Goal: Book appointment/travel/reservation

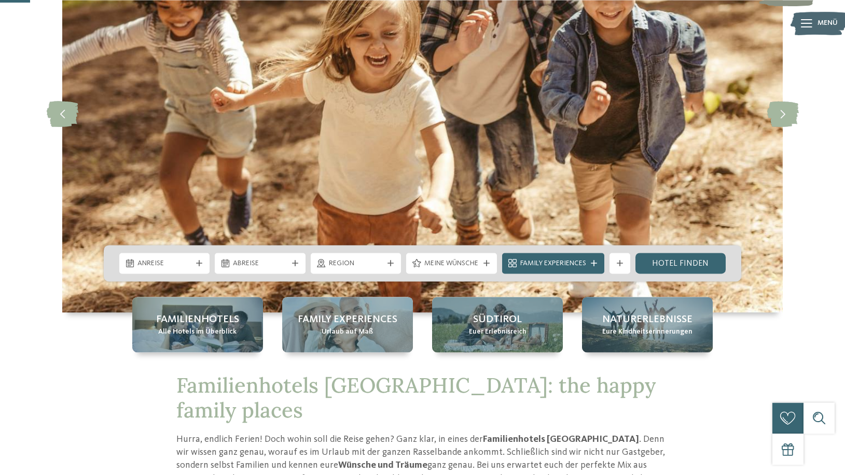
scroll to position [159, 0]
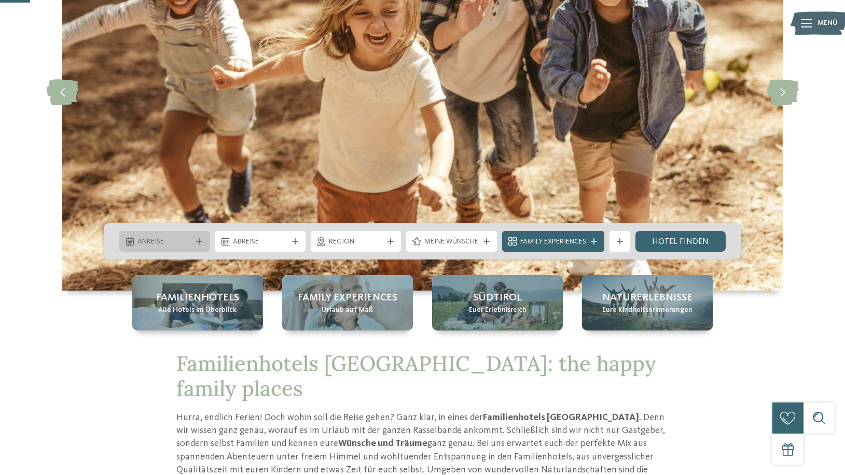
click at [183, 236] on div "Anreise" at bounding box center [164, 241] width 90 height 21
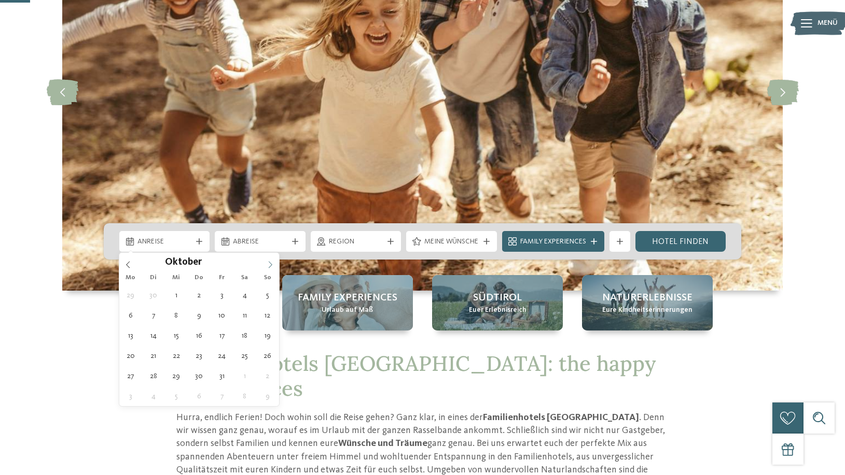
click at [272, 269] on span at bounding box center [270, 262] width 18 height 18
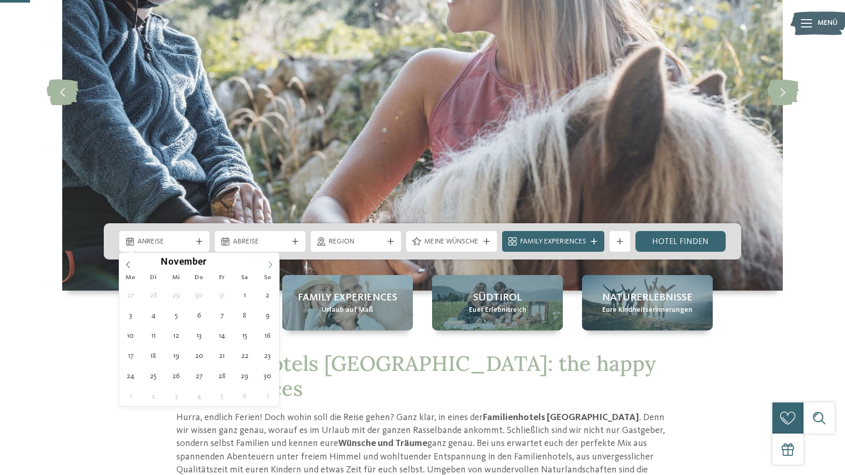
click at [272, 269] on span at bounding box center [270, 262] width 18 height 18
type div "20.12.2025"
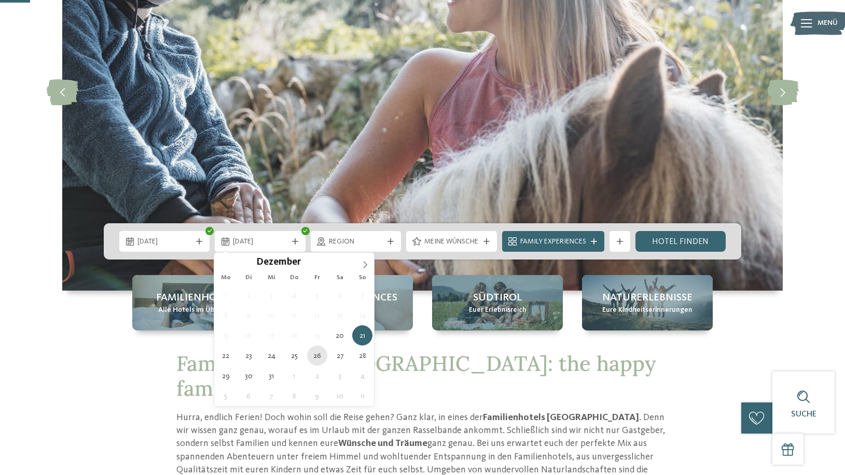
type div "26.12.2025"
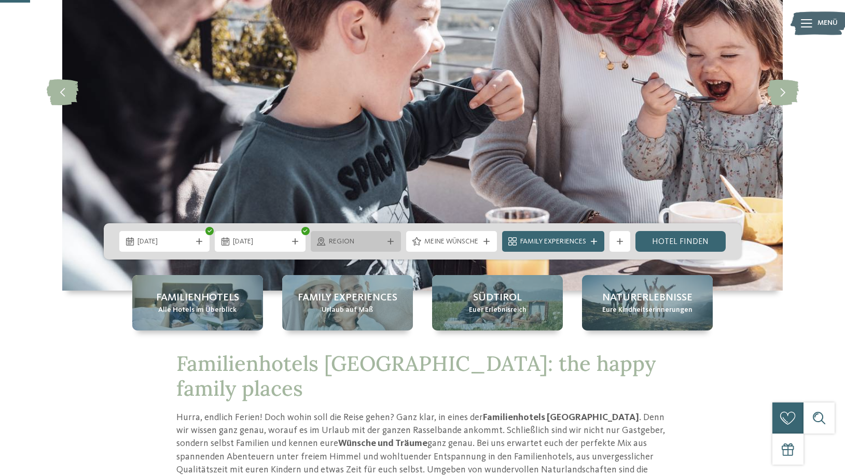
click at [380, 243] on span "Region" at bounding box center [356, 242] width 54 height 10
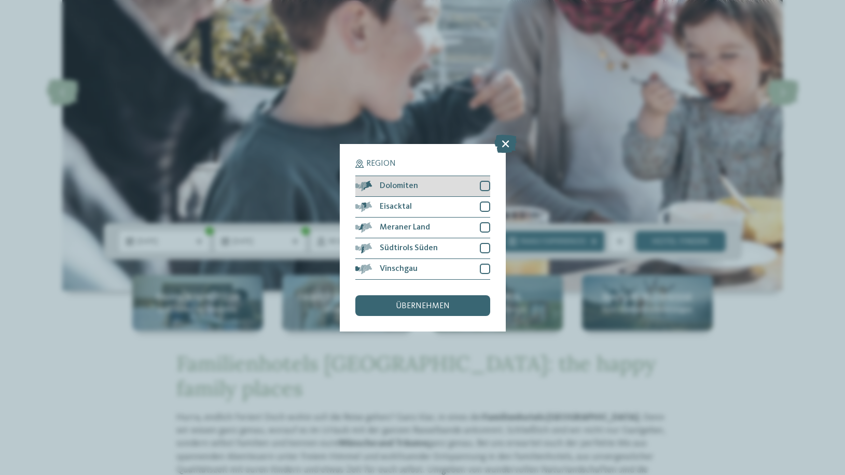
click at [487, 188] on div at bounding box center [485, 186] width 10 height 10
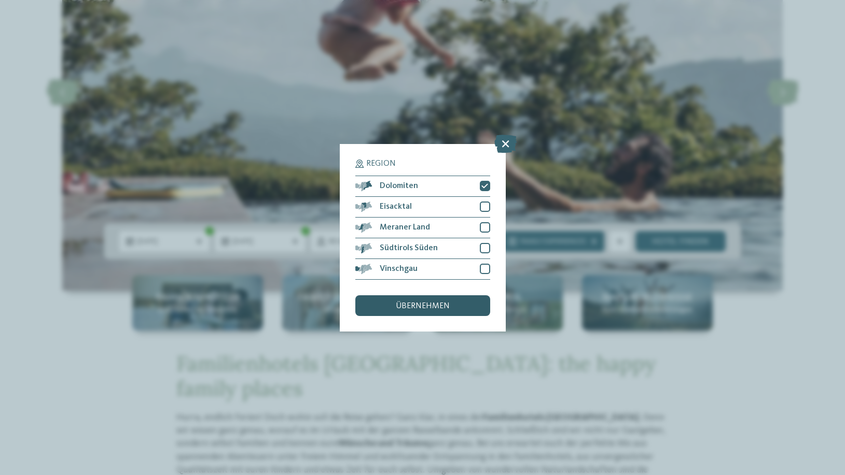
click at [436, 307] on span "übernehmen" at bounding box center [423, 306] width 54 height 8
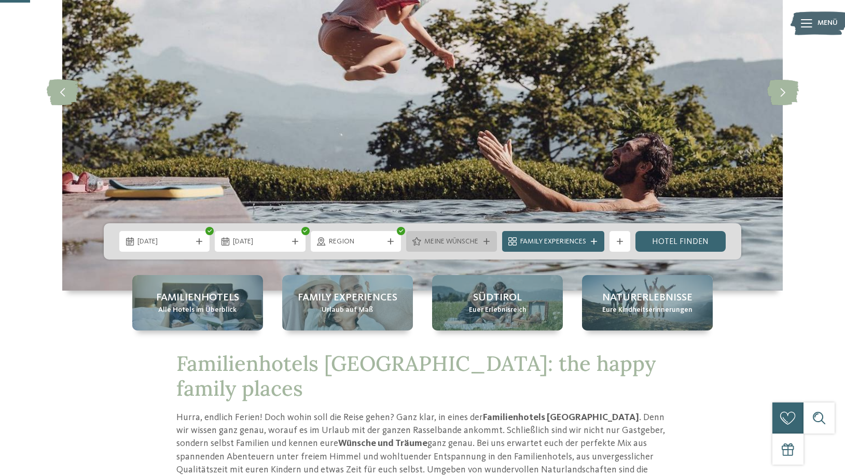
click at [485, 243] on icon at bounding box center [486, 242] width 6 height 6
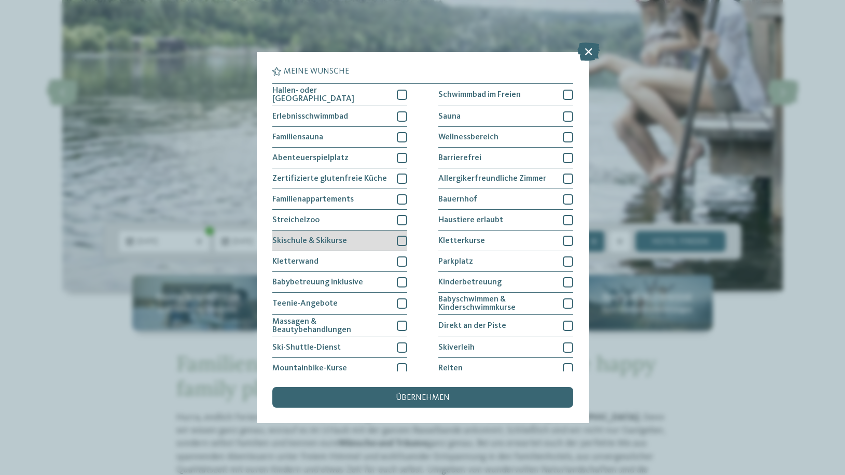
click at [402, 239] on div at bounding box center [402, 241] width 10 height 10
click at [589, 48] on icon at bounding box center [588, 52] width 22 height 18
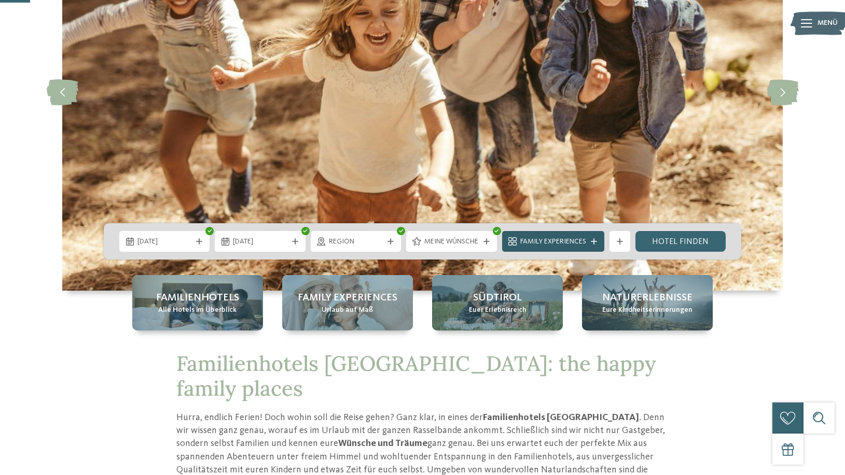
click at [592, 240] on icon at bounding box center [594, 242] width 6 height 6
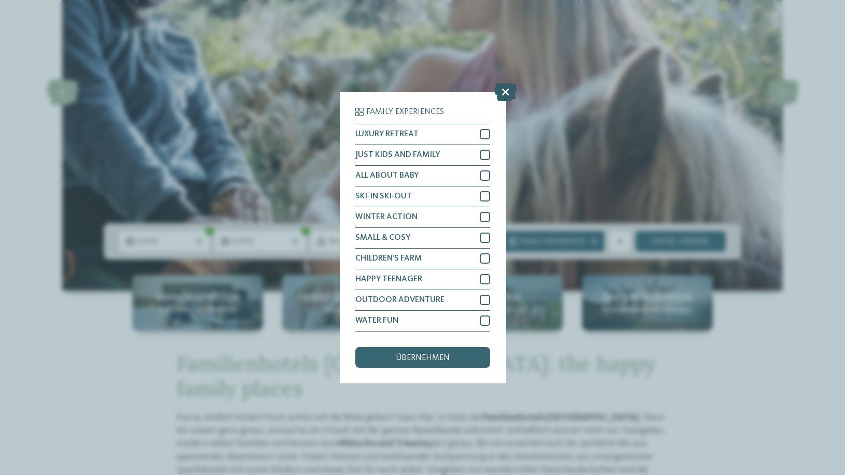
click at [504, 91] on icon at bounding box center [505, 91] width 22 height 18
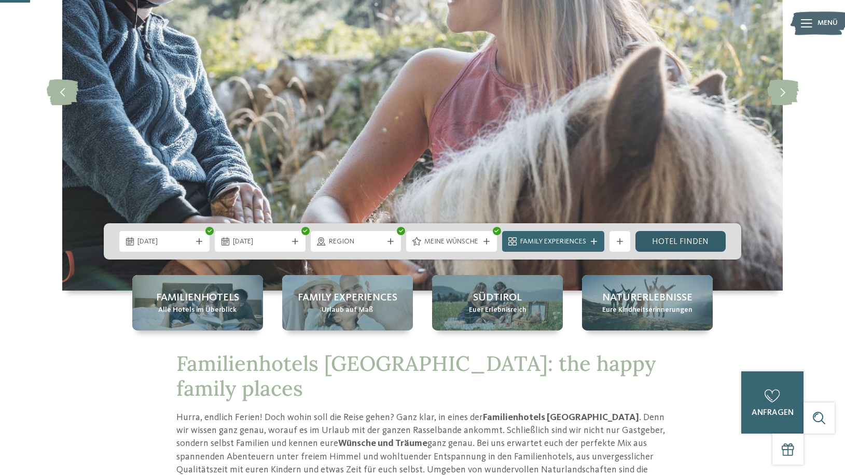
click at [705, 243] on link "Hotel finden" at bounding box center [680, 241] width 90 height 21
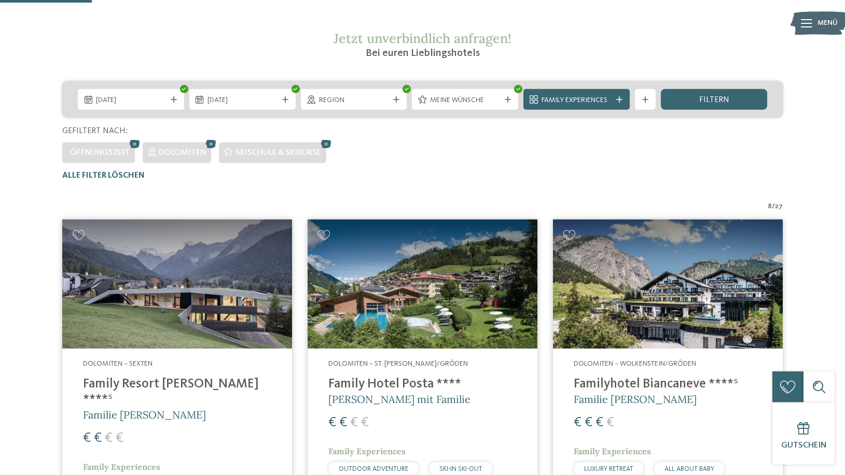
scroll to position [129, 0]
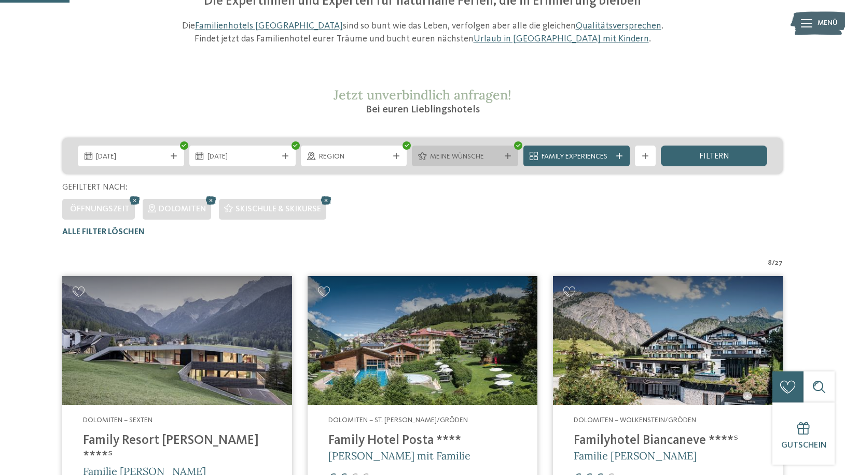
click at [510, 157] on icon at bounding box center [507, 156] width 6 height 6
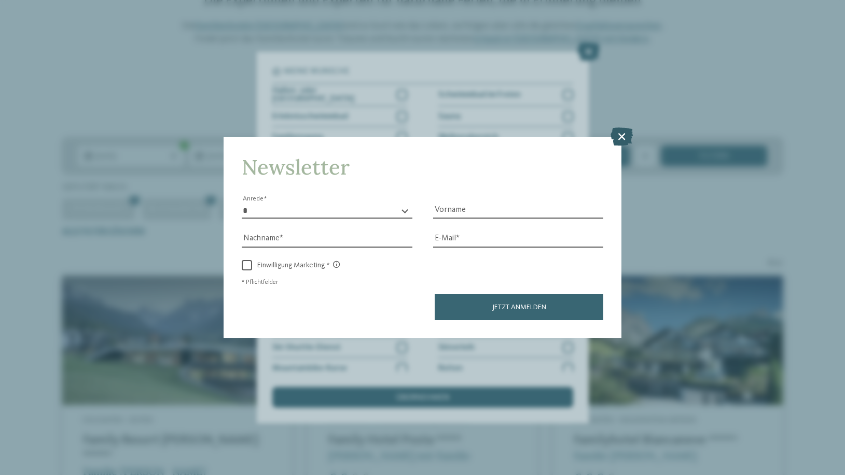
click at [620, 135] on icon at bounding box center [621, 137] width 22 height 18
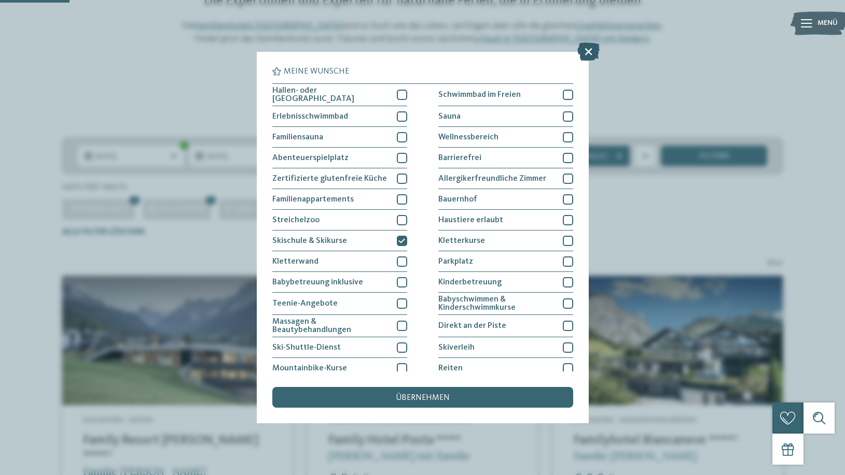
click at [585, 50] on icon at bounding box center [588, 52] width 22 height 18
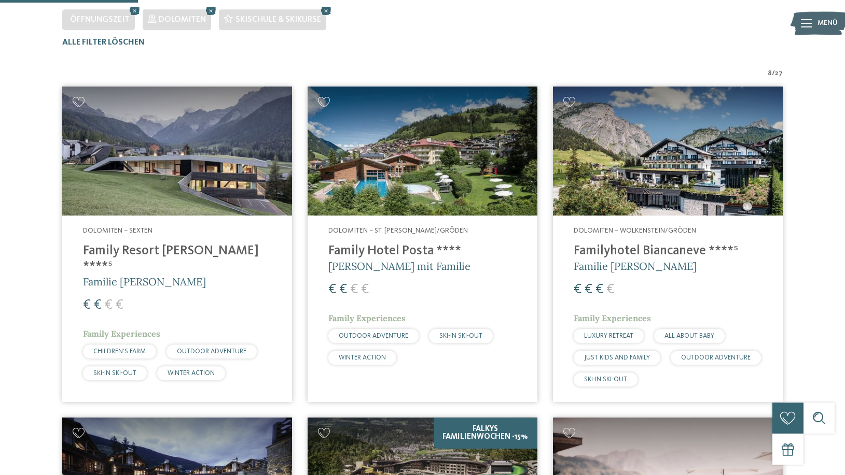
scroll to position [349, 0]
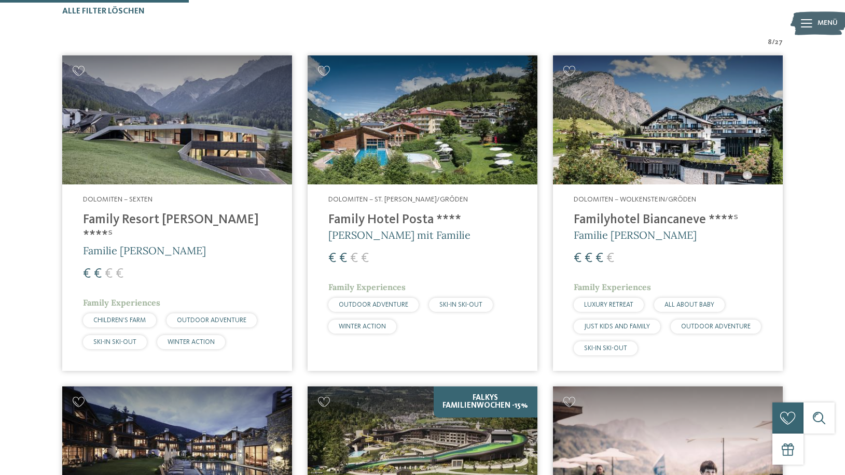
click at [384, 221] on h4 "Family Hotel Posta ****" at bounding box center [422, 221] width 188 height 16
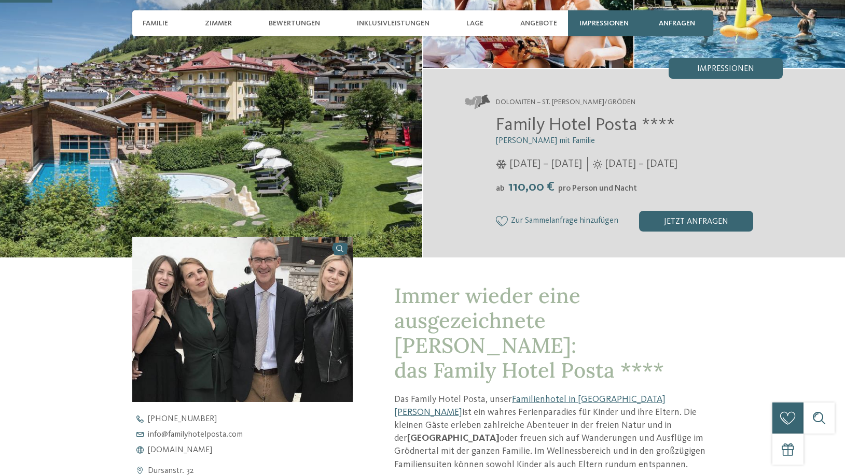
scroll to position [212, 0]
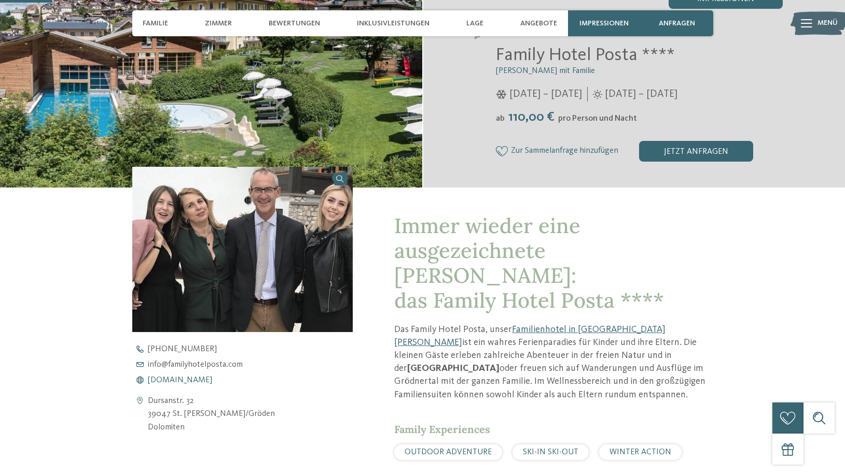
click at [212, 380] on span "[DOMAIN_NAME]" at bounding box center [180, 380] width 64 height 8
